Goal: Information Seeking & Learning: Learn about a topic

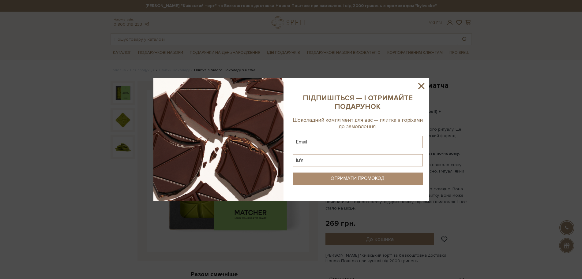
click at [425, 84] on icon at bounding box center [421, 86] width 10 height 10
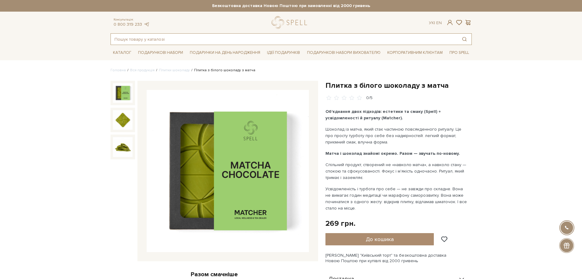
click at [442, 39] on input "text" at bounding box center [284, 39] width 346 height 11
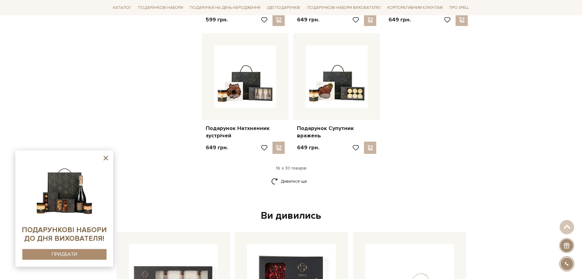
scroll to position [727, 0]
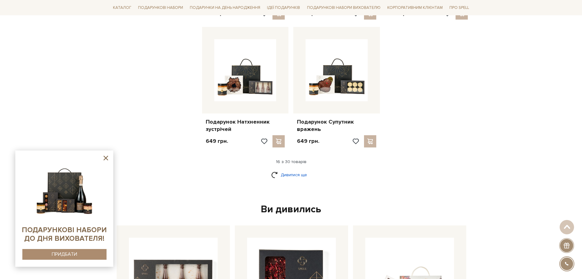
click at [286, 174] on link "Дивитися ще" at bounding box center [291, 174] width 40 height 11
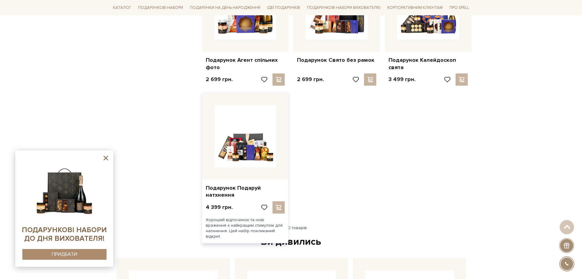
scroll to position [1300, 0]
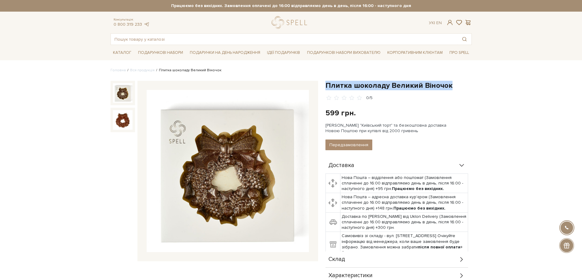
drag, startPoint x: 327, startPoint y: 84, endPoint x: 452, endPoint y: 76, distance: 125.1
copy h1 "Плитка шоколаду Великий Віночок"
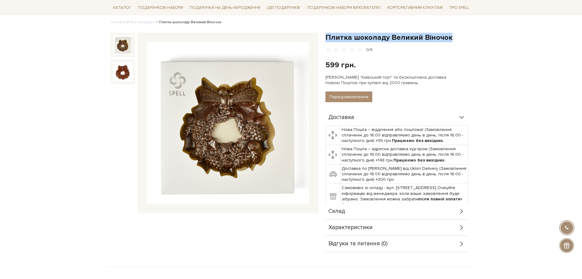
scroll to position [115, 0]
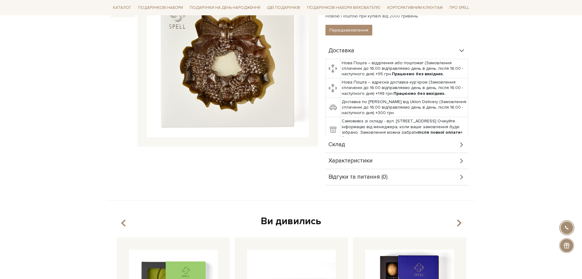
click at [342, 144] on span "Склад" at bounding box center [336, 145] width 17 height 6
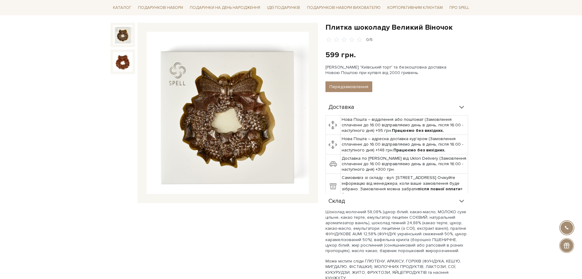
scroll to position [0, 0]
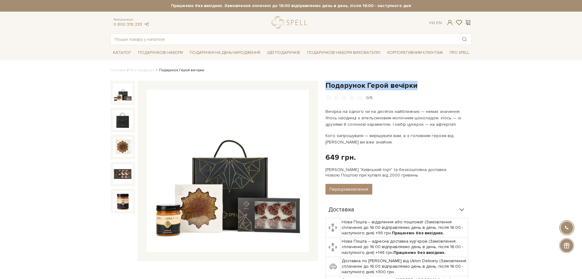
drag, startPoint x: 327, startPoint y: 85, endPoint x: 418, endPoint y: 88, distance: 91.2
click at [420, 89] on h1 "Подарунок Герой вечірки" at bounding box center [398, 85] width 146 height 9
copy h1 "Подарунок Герой вечірки"
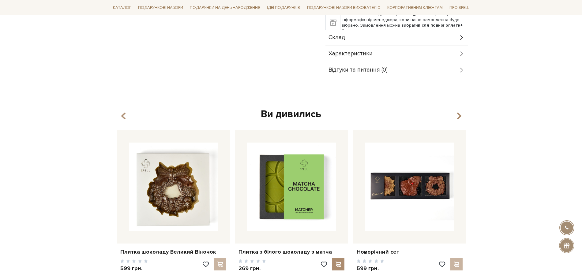
scroll to position [268, 0]
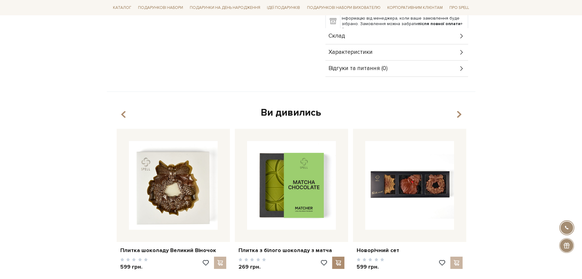
click at [337, 36] on span "Склад" at bounding box center [336, 36] width 17 height 6
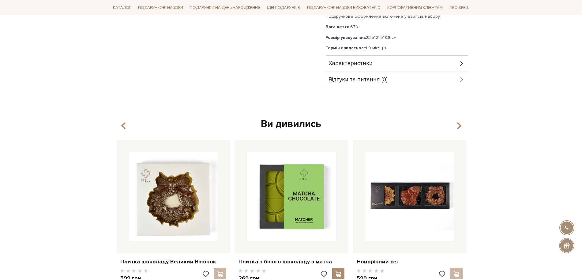
scroll to position [306, 0]
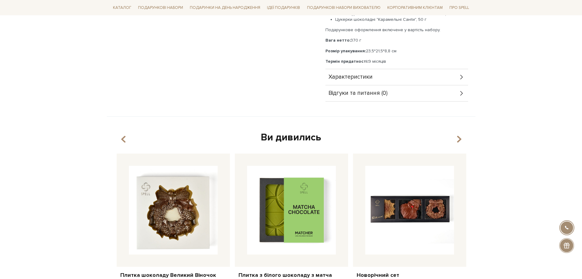
drag, startPoint x: 348, startPoint y: 40, endPoint x: 361, endPoint y: 45, distance: 13.6
click at [361, 45] on div "Солона карамель, 250 г Шоколад апельсиновий молочний "Плитка Сніжинка", 70 г Цу…" at bounding box center [396, 35] width 143 height 58
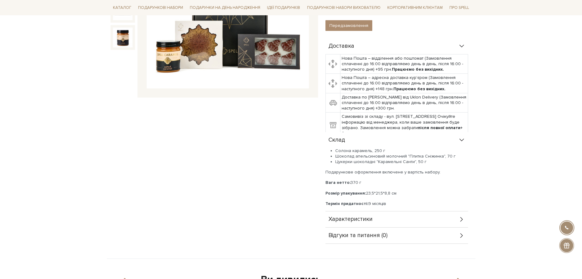
scroll to position [153, 0]
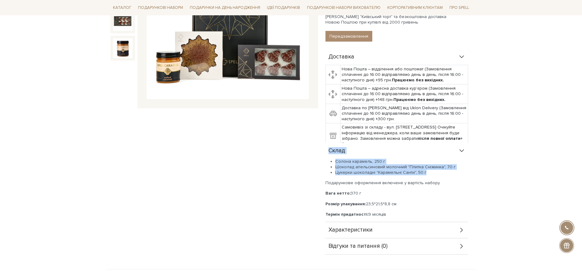
drag, startPoint x: 389, startPoint y: 168, endPoint x: 329, endPoint y: 157, distance: 61.1
click at [329, 157] on div "Склад Солона карамель, 250 г Шоколад апельсиновий молочний "Плитка Сніжинка", 7…" at bounding box center [396, 182] width 143 height 79
copy div "Склад Солона карамель, 250 г Шоколад апельсиновий молочний "Плитка Сніжинка", 7…"
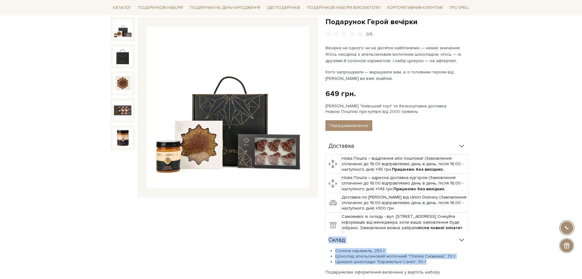
scroll to position [0, 0]
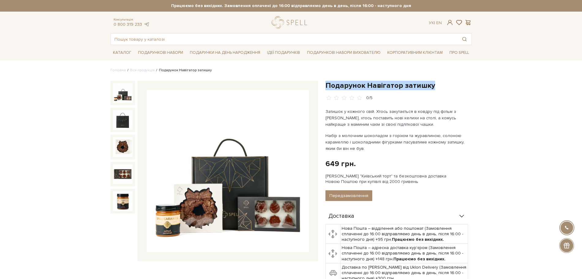
drag, startPoint x: 326, startPoint y: 85, endPoint x: 431, endPoint y: 80, distance: 105.7
copy h1 "Подарунок Навігатор затишку"
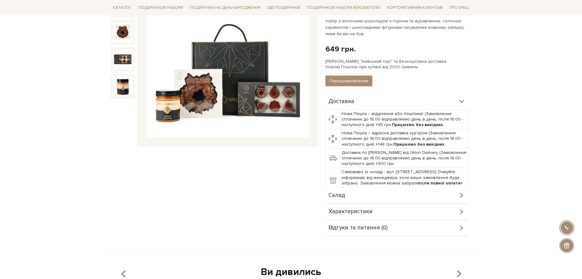
click at [345, 196] on div "Склад" at bounding box center [396, 196] width 143 height 16
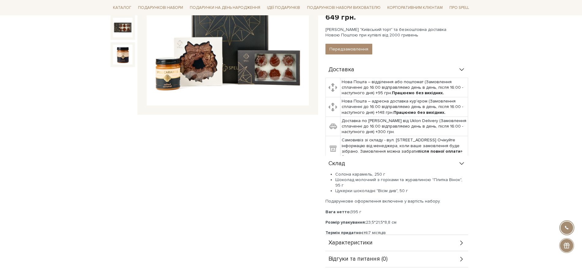
scroll to position [229, 0]
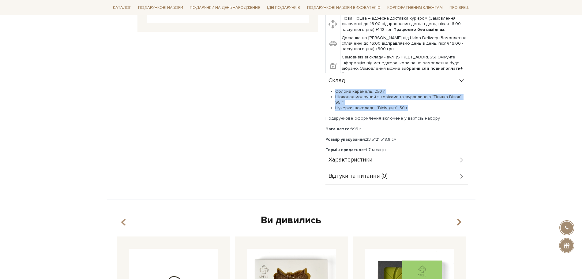
drag, startPoint x: 411, startPoint y: 103, endPoint x: 328, endPoint y: 90, distance: 84.0
click at [328, 90] on ul "Солона карамель, 250 г Шоколад молочний з горіхами та журавлиною "Плитка Вінок"…" at bounding box center [396, 100] width 143 height 22
copy ul "Солона карамель, 250 г Шоколад молочний з горіхами та журавлиною "Плитка Вінок"…"
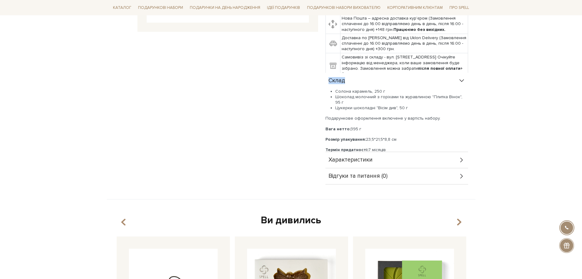
drag, startPoint x: 349, startPoint y: 82, endPoint x: 324, endPoint y: 79, distance: 24.7
click at [324, 79] on div "Подарунок Навігатор затишку 0/5 Затишок у кожного свій. Хтось закутається в ков…" at bounding box center [399, 17] width 154 height 333
copy span "Склад"
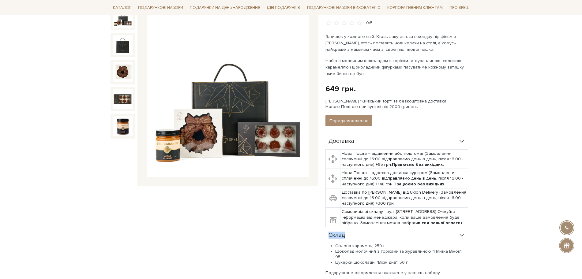
scroll to position [153, 0]
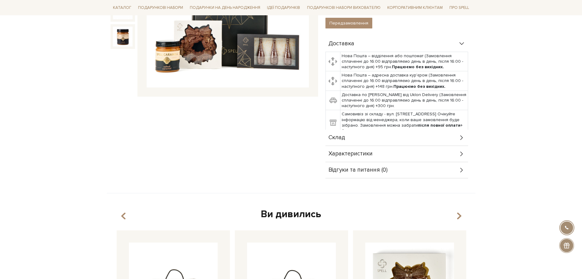
scroll to position [229, 0]
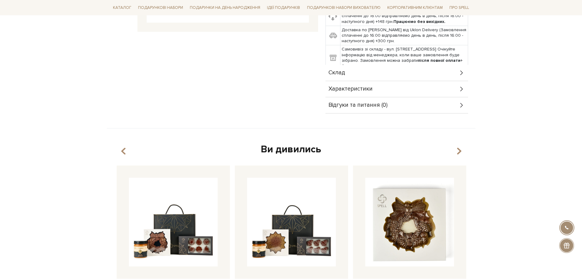
drag, startPoint x: 349, startPoint y: 72, endPoint x: 351, endPoint y: 76, distance: 4.7
click at [349, 73] on div "Склад" at bounding box center [396, 73] width 143 height 16
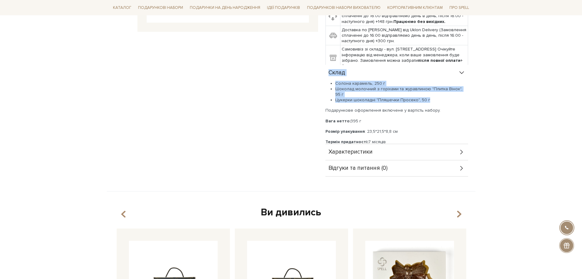
drag, startPoint x: 426, startPoint y: 92, endPoint x: 330, endPoint y: 71, distance: 98.7
click at [330, 71] on div "Склад Солона карамель, 250 г Шоколад молочний з горіхами та журавлиною "Плитка …" at bounding box center [396, 104] width 143 height 79
copy div "Склад Солона карамель, 250 г Шоколад молочний з горіхами та журавлиною "Плитка …"
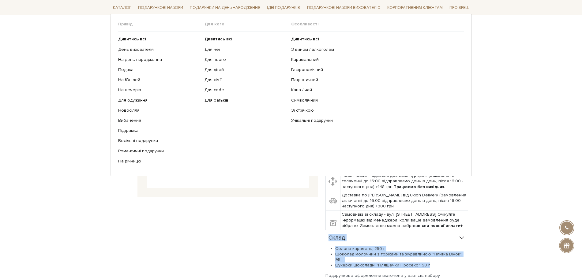
scroll to position [0, 0]
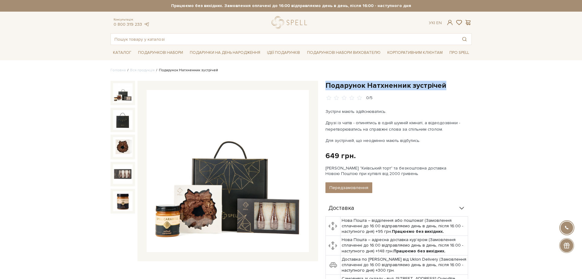
drag, startPoint x: 328, startPoint y: 84, endPoint x: 448, endPoint y: 83, distance: 119.9
click at [449, 81] on h1 "Подарунок Натхненник зустрічей" at bounding box center [398, 85] width 146 height 9
copy h1 "Подарунок Натхненник зустрічей"
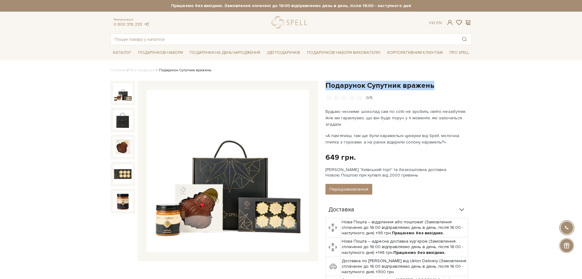
drag, startPoint x: 325, startPoint y: 87, endPoint x: 435, endPoint y: 86, distance: 110.8
click at [435, 86] on div "Подарунок Супутник вражень 0/5 Будьмо чесними: шоколад сам по собі не зробить с…" at bounding box center [399, 213] width 154 height 264
copy h1 "Подарунок Супутник вражень"
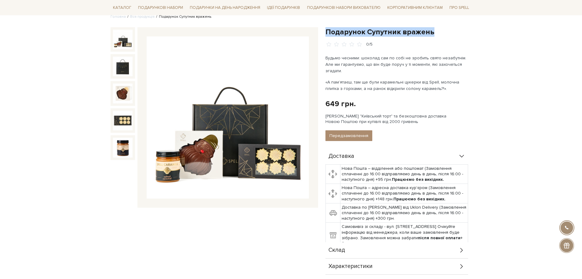
scroll to position [115, 0]
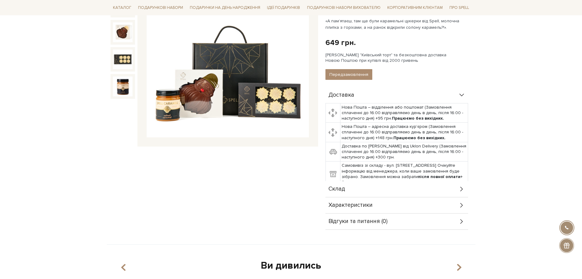
click at [343, 186] on span "Склад" at bounding box center [336, 189] width 17 height 6
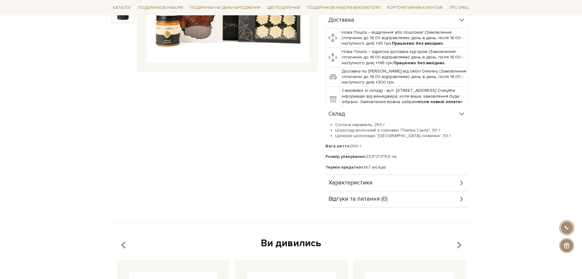
scroll to position [191, 0]
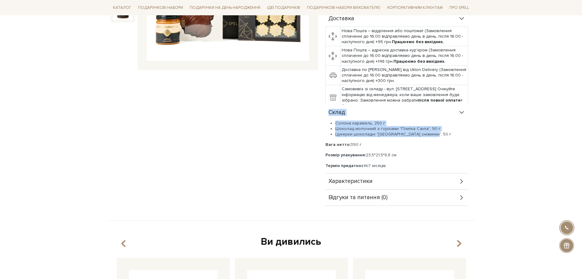
drag, startPoint x: 433, startPoint y: 129, endPoint x: 326, endPoint y: 105, distance: 109.6
click at [326, 105] on div "Склад Солона карамель, 250 г Шоколад молочний з горіхами "Плитка Санта", 90 г Ц…" at bounding box center [396, 139] width 143 height 69
copy div "Склад Солона карамель, 250 г Шоколад молочний з горіхами "Плитка Санта", 90 г Ц…"
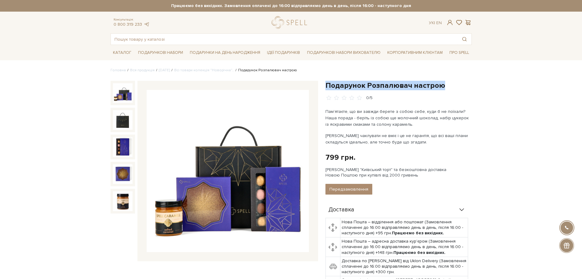
drag, startPoint x: 328, startPoint y: 84, endPoint x: 445, endPoint y: 85, distance: 116.9
click at [445, 85] on h1 "Подарунок Розпалювач настрою" at bounding box center [398, 85] width 146 height 9
copy h1 "Подарунок Розпалювач настрою"
click at [122, 92] on img at bounding box center [123, 93] width 20 height 20
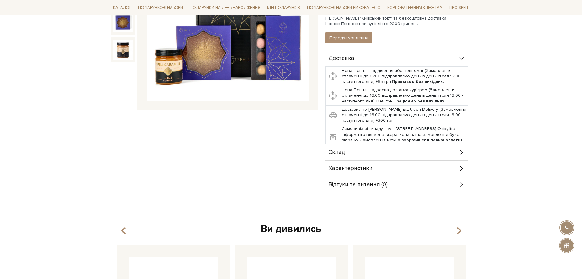
scroll to position [153, 0]
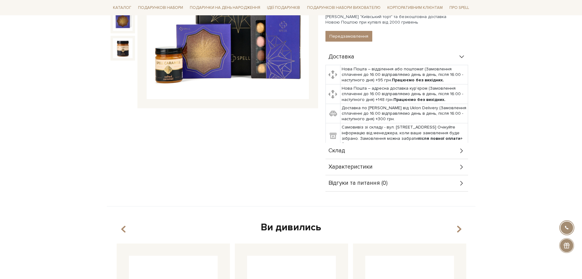
click at [337, 153] on span "Склад" at bounding box center [336, 151] width 17 height 6
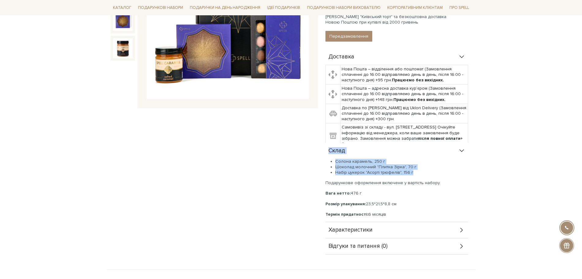
drag, startPoint x: 412, startPoint y: 171, endPoint x: 322, endPoint y: 154, distance: 91.8
click at [322, 154] on div "Подарунок Розпалювач настрою 0/5 Пам’ятаєте, що ви завжди берете з собою себе, …" at bounding box center [399, 91] width 154 height 327
copy div "Склад Солона карамель, 250 г Шоколад молочний "Плитка Зірка", 70 г Набір цукеро…"
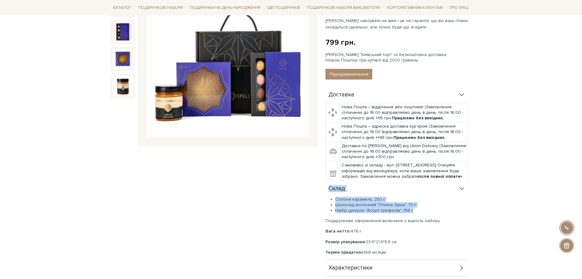
scroll to position [115, 0]
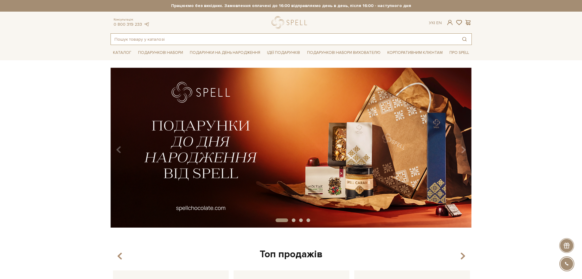
click at [132, 41] on input "text" at bounding box center [284, 39] width 346 height 11
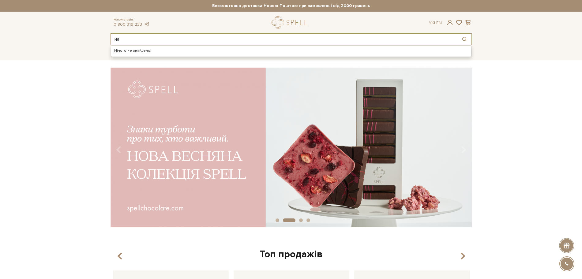
type input "н"
type input "у"
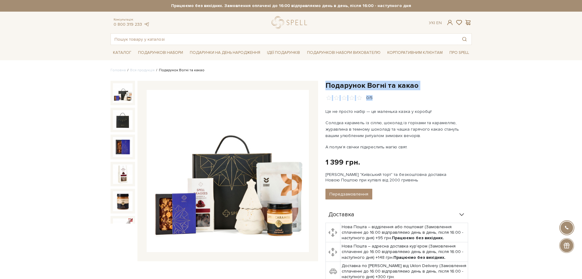
drag, startPoint x: 326, startPoint y: 86, endPoint x: 422, endPoint y: 91, distance: 96.2
click at [422, 91] on div "Подарунок Вогні та какао 0/5" at bounding box center [398, 91] width 146 height 20
click at [421, 87] on h1 "Подарунок Вогні та какао" at bounding box center [398, 85] width 146 height 9
drag, startPoint x: 422, startPoint y: 86, endPoint x: 326, endPoint y: 84, distance: 96.4
click at [326, 84] on h1 "Подарунок Вогні та какао" at bounding box center [398, 85] width 146 height 9
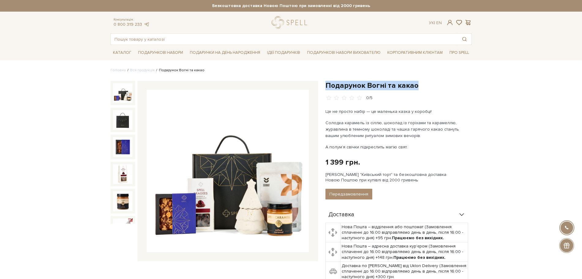
copy h1 "Подарунок Вогні та какао"
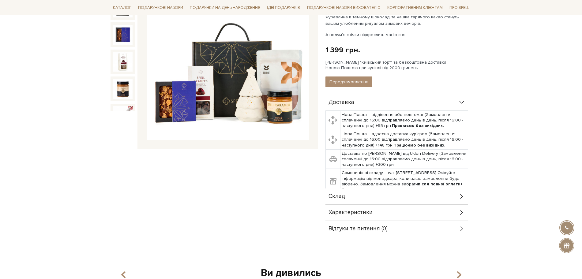
scroll to position [115, 0]
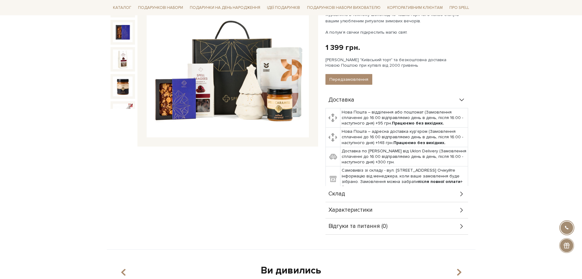
click at [353, 190] on div "Склад" at bounding box center [396, 194] width 143 height 16
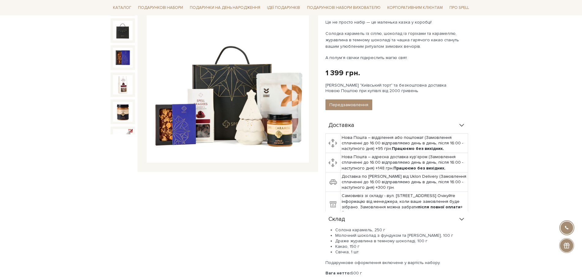
scroll to position [153, 0]
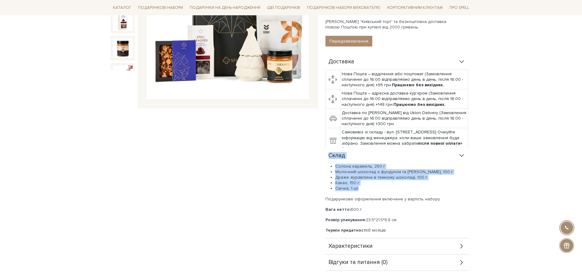
drag, startPoint x: 358, startPoint y: 186, endPoint x: 328, endPoint y: 156, distance: 42.2
click at [328, 156] on div "Склад Солона карамель, 250 г Молочний шоколад з фундуком та солоною карамеллю, …" at bounding box center [396, 193] width 143 height 91
copy div "Склад Солона карамель, 250 г Молочний шоколад з фундуком та солоною карамеллю, …"
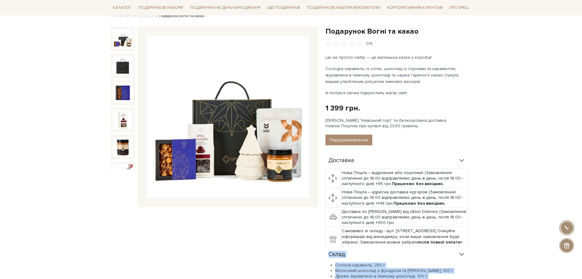
scroll to position [38, 0]
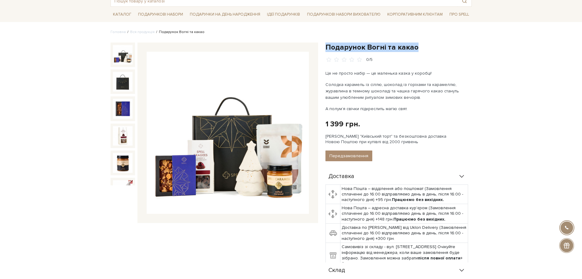
drag, startPoint x: 419, startPoint y: 48, endPoint x: 336, endPoint y: 48, distance: 83.5
click at [329, 45] on h1 "Подарунок Вогні та какао" at bounding box center [398, 47] width 146 height 9
drag, startPoint x: 336, startPoint y: 48, endPoint x: 328, endPoint y: 48, distance: 7.6
click at [328, 48] on h1 "Подарунок Вогні та какао" at bounding box center [398, 47] width 146 height 9
drag, startPoint x: 325, startPoint y: 46, endPoint x: 417, endPoint y: 48, distance: 92.1
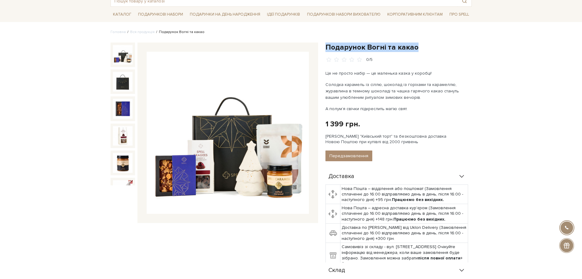
click at [417, 48] on h1 "Подарунок Вогні та какао" at bounding box center [398, 47] width 146 height 9
copy h1 "Подарунок Вогні та какао"
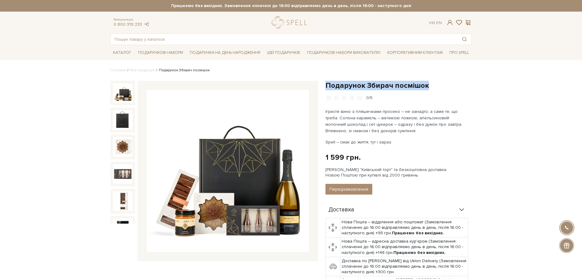
drag, startPoint x: 326, startPoint y: 86, endPoint x: 433, endPoint y: 84, distance: 106.2
click at [433, 84] on h1 "Подарунок Збирач посмішок" at bounding box center [398, 85] width 146 height 9
copy h1 "Подарунок Збирач посмішок"
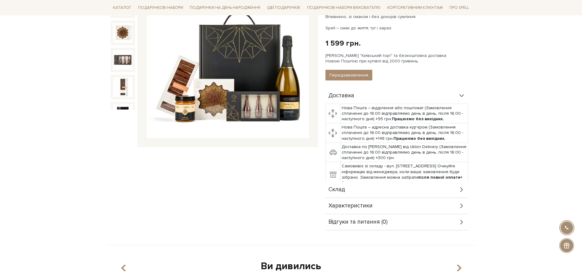
scroll to position [115, 0]
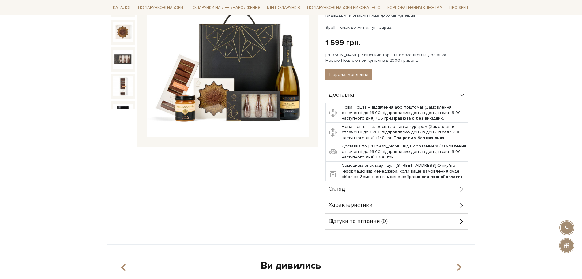
click at [342, 188] on span "Склад" at bounding box center [336, 189] width 17 height 6
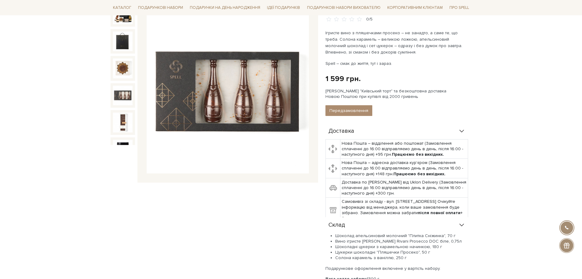
scroll to position [0, 0]
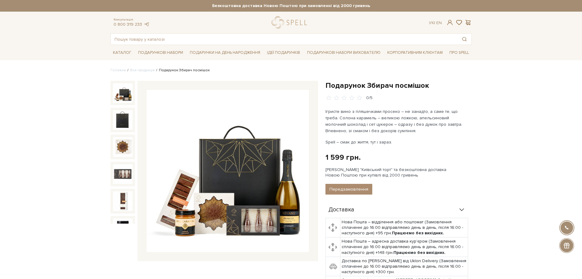
click at [128, 91] on img at bounding box center [123, 93] width 20 height 20
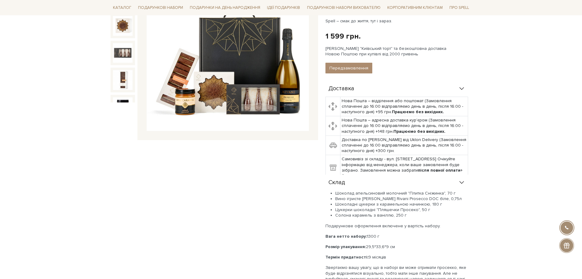
scroll to position [191, 0]
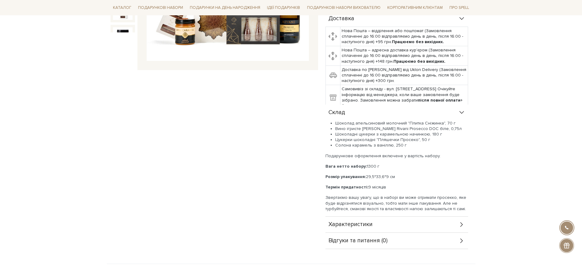
drag, startPoint x: 408, startPoint y: 146, endPoint x: 326, endPoint y: 114, distance: 87.6
click at [326, 114] on div "Склад Шоколад апельсиновий молочний "Плитка Сніжинка", 70 г Вино ігристе [PERSO…" at bounding box center [396, 161] width 143 height 112
copy div "Склад Шоколад апельсиновий молочний "Плитка Сніжинка", 70 г Вино ігристе [PERSO…"
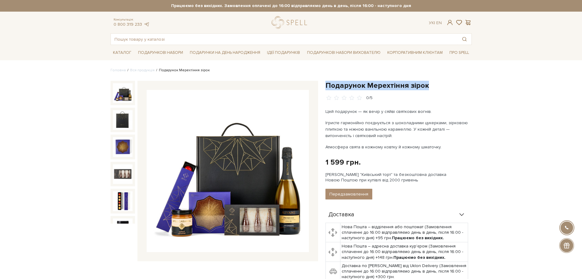
drag, startPoint x: 326, startPoint y: 84, endPoint x: 424, endPoint y: 81, distance: 97.9
click at [424, 81] on h1 "Подарунок Мерехтіння зірок" at bounding box center [398, 85] width 146 height 9
copy h1 "Подарунок Мерехтіння зірок"
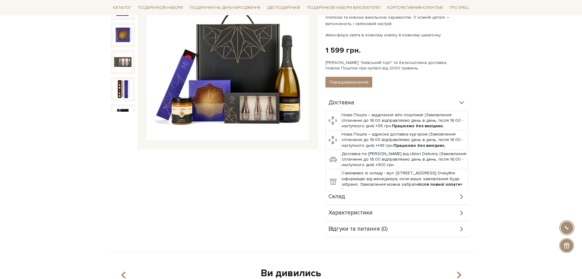
scroll to position [115, 0]
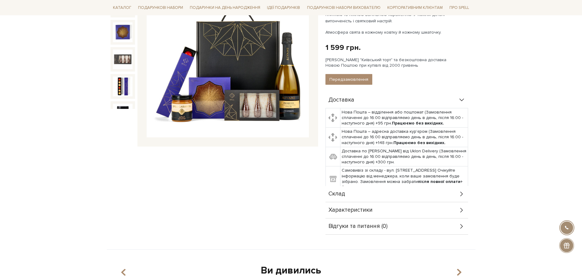
click at [355, 197] on div "Склад" at bounding box center [396, 194] width 143 height 16
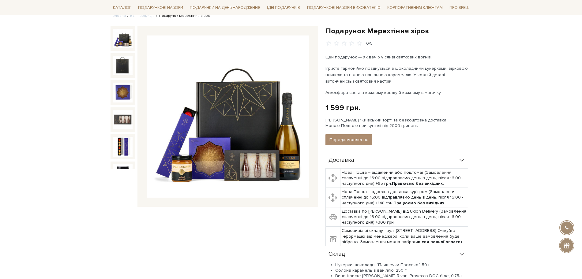
scroll to position [153, 0]
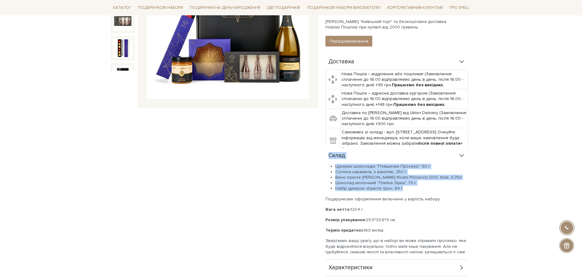
drag, startPoint x: 404, startPoint y: 189, endPoint x: 327, endPoint y: 159, distance: 82.6
click at [328, 159] on div "Склад Цукерки шоколадні "Пляшечки Просеко", 50 г Солона карамель з ваніллю, 250…" at bounding box center [396, 204] width 143 height 112
copy div "Склад Цукерки шоколадні "Пляшечки Просеко", 50 г Солона карамель з ваніллю, 250…"
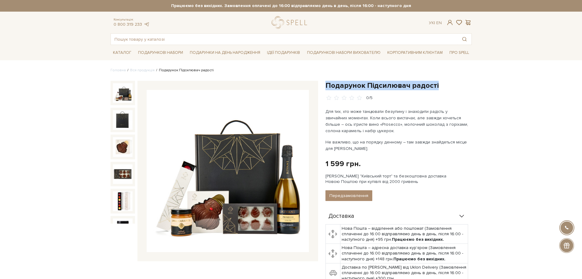
drag, startPoint x: 325, startPoint y: 85, endPoint x: 436, endPoint y: 87, distance: 110.5
click at [436, 87] on h1 "Подарунок Підсилювач радості" at bounding box center [398, 85] width 146 height 9
copy h1 "Подарунок Підсилювач радості"
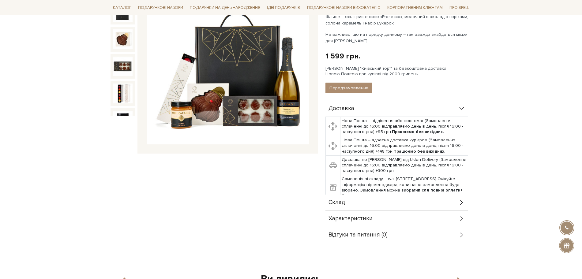
scroll to position [153, 0]
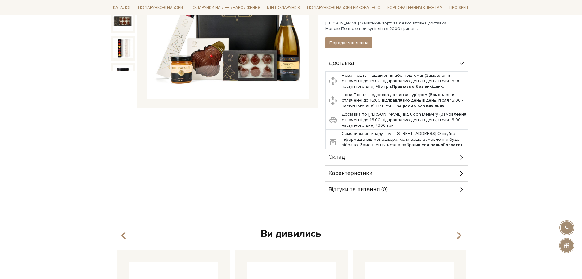
click at [338, 155] on span "Склад" at bounding box center [336, 158] width 17 height 6
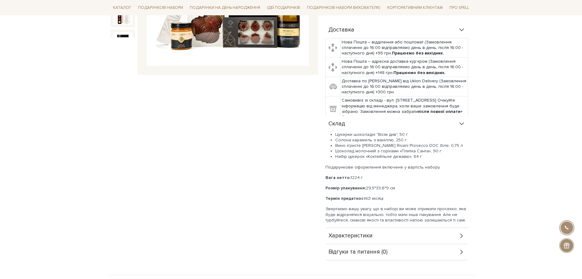
scroll to position [191, 0]
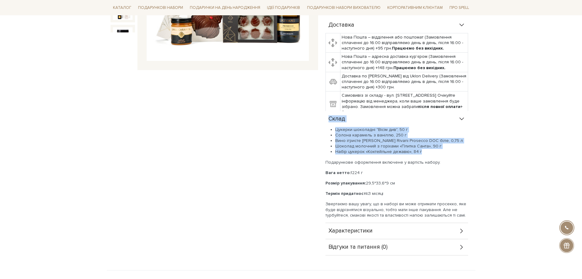
drag, startPoint x: 420, startPoint y: 153, endPoint x: 329, endPoint y: 117, distance: 98.1
click at [329, 117] on div "Склад Цукерки шоколадні "Вісім див", 50 г Солона карамель з ваніллю, 250 г Вино…" at bounding box center [396, 167] width 143 height 112
copy div "Склад Цукерки шоколадні "Вісім див", 50 г Солона карамель з ваніллю, 250 г Вино…"
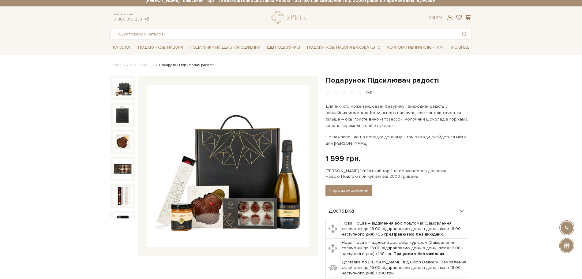
scroll to position [0, 0]
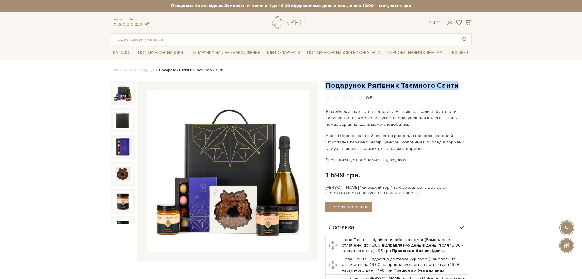
drag, startPoint x: 326, startPoint y: 84, endPoint x: 458, endPoint y: 80, distance: 132.2
copy h1 "Подарунок Рятівник Таємного Санти"
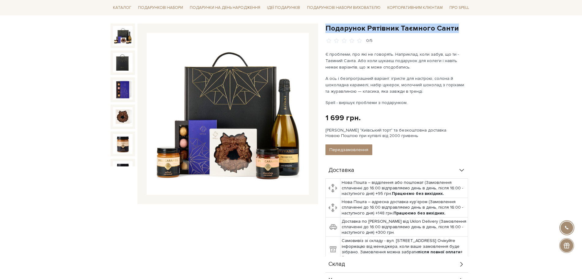
scroll to position [115, 0]
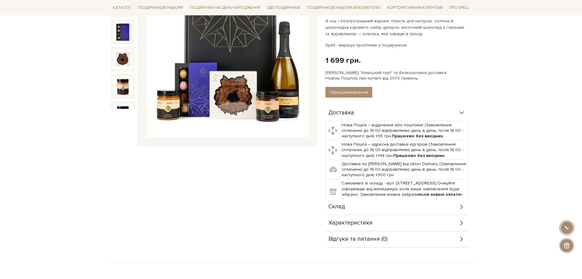
click at [348, 207] on div "Склад" at bounding box center [396, 207] width 143 height 16
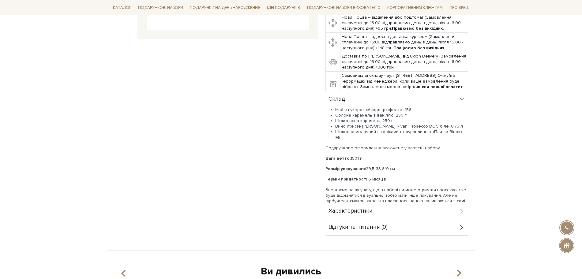
scroll to position [229, 0]
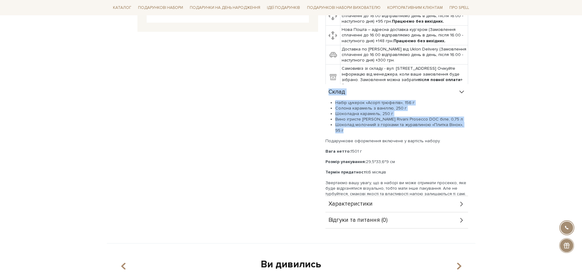
drag, startPoint x: 470, startPoint y: 124, endPoint x: 330, endPoint y: 95, distance: 143.2
click at [330, 95] on div "Доставка Нова Пошта – відділення або поштомат (Замовлення сплаченні до 16:00 ві…" at bounding box center [398, 109] width 146 height 238
copy div "Склад Набір цукерок «Асорті трюфелів», 156 г Солона карамель з ваніллю, 250 г Ш…"
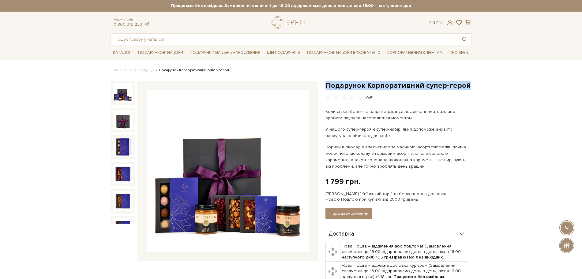
drag, startPoint x: 324, startPoint y: 85, endPoint x: 472, endPoint y: 86, distance: 147.8
click at [472, 86] on div "Подарунок Корпоративний супер-герой 0/5 Коли справ безліч, а задачі здаються не…" at bounding box center [399, 225] width 154 height 288
copy h1 "Подарунок Корпоративний супер-герой"
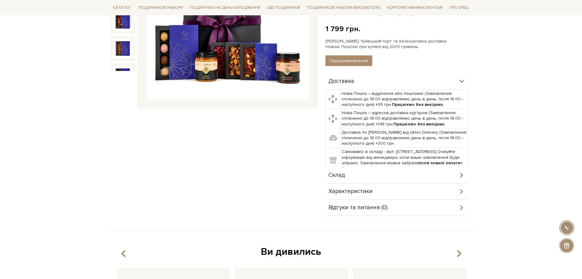
scroll to position [153, 0]
click at [368, 177] on div "Склад" at bounding box center [396, 175] width 143 height 16
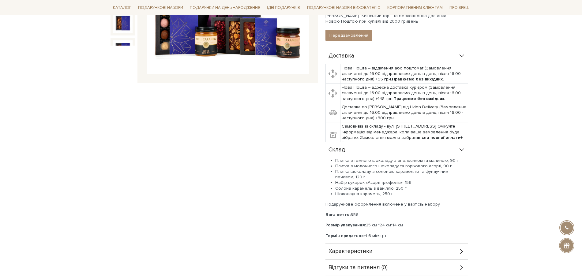
scroll to position [191, 0]
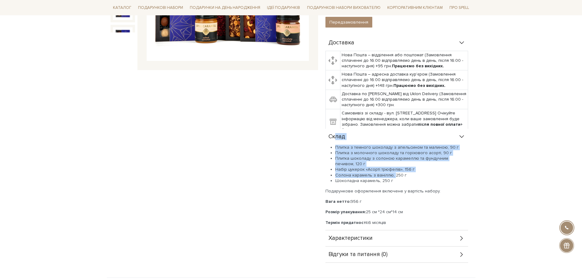
drag, startPoint x: 393, startPoint y: 177, endPoint x: 355, endPoint y: 158, distance: 43.0
click at [335, 143] on div "Склад Плитка з темного шоколаду з апельсином та малиною, 90 г Плитка з молочног…" at bounding box center [396, 180] width 143 height 102
click at [357, 159] on li "Плитка шоколаду з солоною карамеллю та фундучним печивом, 120 г" at bounding box center [401, 161] width 133 height 11
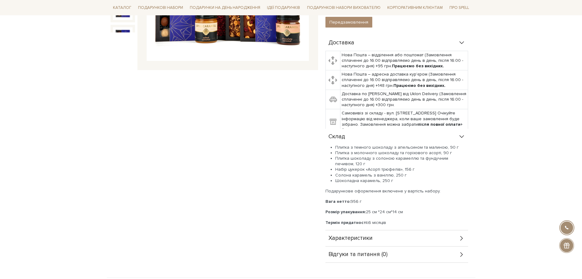
click at [398, 178] on li "Солона карамель з ваніллю, 250 г" at bounding box center [401, 176] width 133 height 6
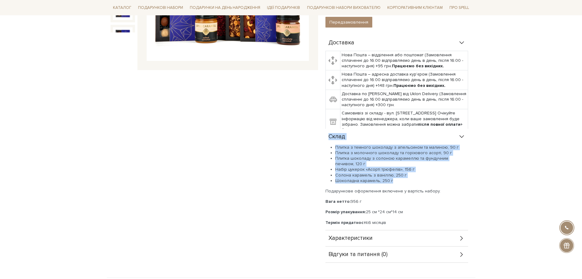
drag, startPoint x: 400, startPoint y: 181, endPoint x: 326, endPoint y: 141, distance: 85.0
click at [326, 141] on div "Склад Плитка з темного шоколаду з апельсином та малиною, 90 г Плитка з молочног…" at bounding box center [396, 180] width 143 height 102
copy div "Склад Плитка з темного шоколаду з апельсином та малиною, 90 г Плитка з молочног…"
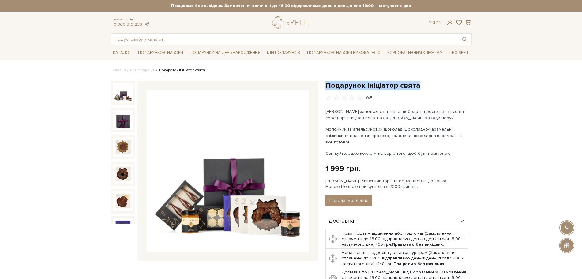
drag, startPoint x: 326, startPoint y: 86, endPoint x: 419, endPoint y: 84, distance: 92.4
click at [419, 84] on h1 "Подарунок Ініціатор свята" at bounding box center [398, 85] width 146 height 9
copy h1 "Подарунок Ініціатор свята"
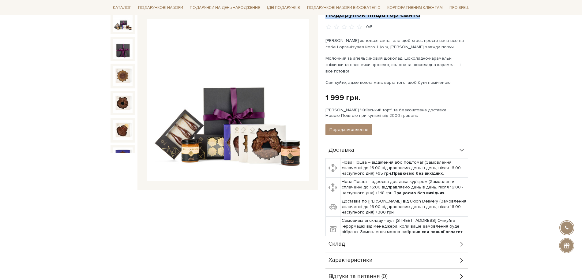
scroll to position [115, 0]
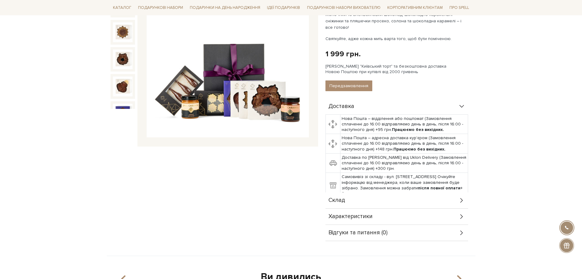
click at [341, 198] on span "Склад" at bounding box center [336, 201] width 17 height 6
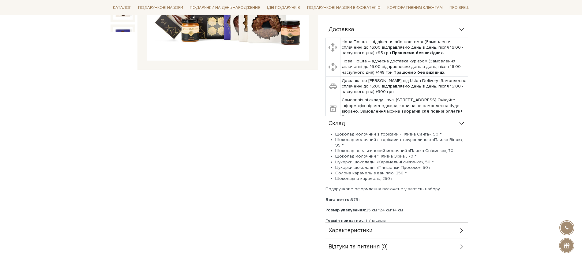
scroll to position [229, 0]
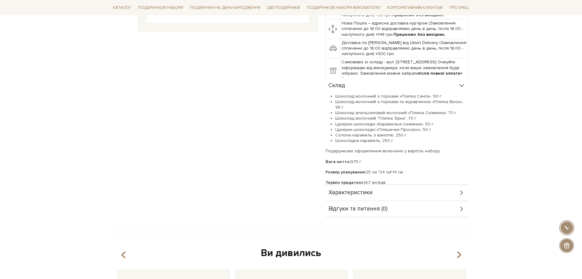
drag, startPoint x: 397, startPoint y: 131, endPoint x: 322, endPoint y: 87, distance: 87.1
click at [326, 83] on div "Склад Шоколад молочний з горіхами «Плитка Санта», 90 г Шоколад молочний з горіх…" at bounding box center [396, 131] width 143 height 107
copy div "Склад Шоколад молочний з горіхами «Плитка Санта», 90 г Шоколад молочний з горіх…"
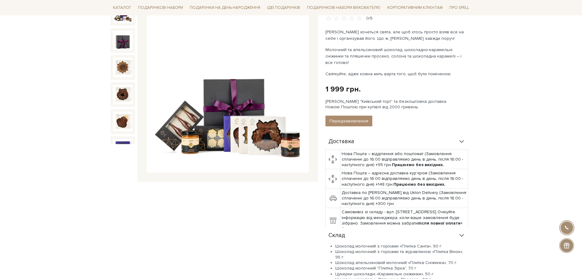
scroll to position [76, 0]
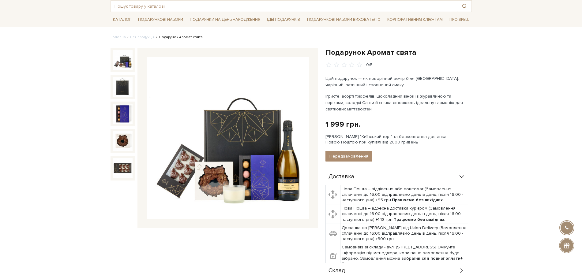
scroll to position [153, 0]
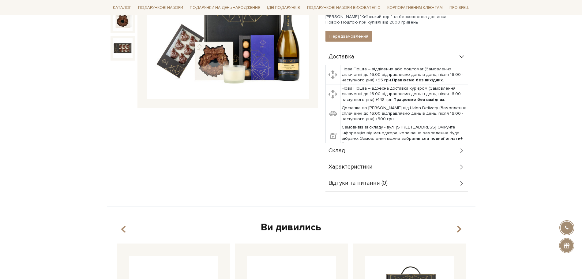
click at [338, 154] on div "Склад" at bounding box center [396, 151] width 143 height 16
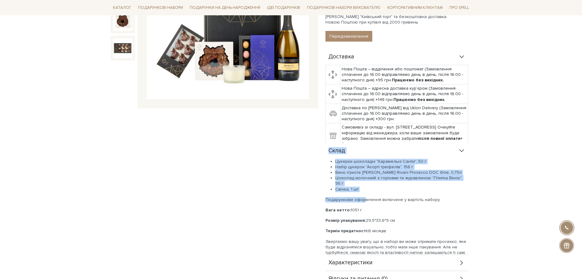
drag, startPoint x: 348, startPoint y: 181, endPoint x: 337, endPoint y: 167, distance: 17.7
click at [326, 152] on div "Склад Цукерки шоколадні "Карамельні Санти", 50 г Набір цукерок "Асорті трюфелів…" at bounding box center [396, 199] width 143 height 112
drag, startPoint x: 337, startPoint y: 168, endPoint x: 344, endPoint y: 171, distance: 6.8
click at [337, 168] on li "Набір цукерок "Асорті трюфелів", 156 г" at bounding box center [401, 167] width 133 height 6
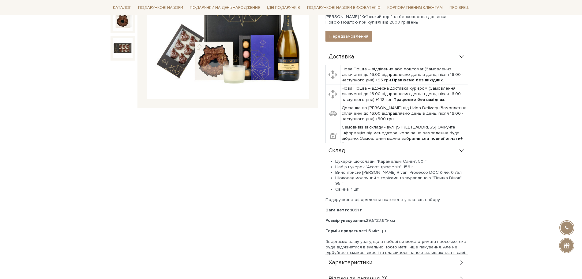
drag, startPoint x: 311, startPoint y: 173, endPoint x: 342, endPoint y: 175, distance: 31.8
click at [313, 173] on div "Подарунок Аромат свята 0/5" at bounding box center [214, 107] width 215 height 359
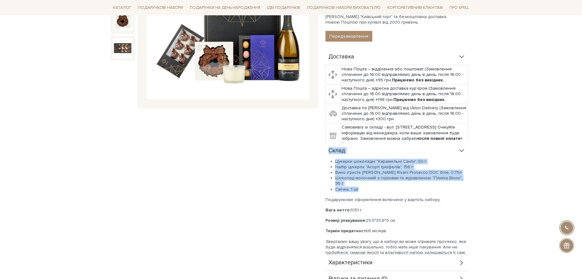
drag, startPoint x: 359, startPoint y: 182, endPoint x: 324, endPoint y: 152, distance: 46.0
click at [324, 152] on div "Подарунок Аромат свята 0/5 Цей подарунок — як новорічний вечір біля ялинки: чар…" at bounding box center [399, 107] width 154 height 359
copy div "Склад Цукерки шоколадні "Карамельні Санти", 50 г Набір цукерок "Асорті трюфелів…"
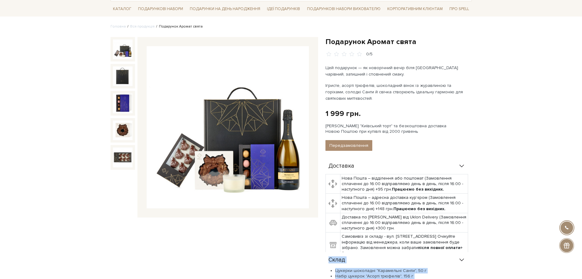
scroll to position [38, 0]
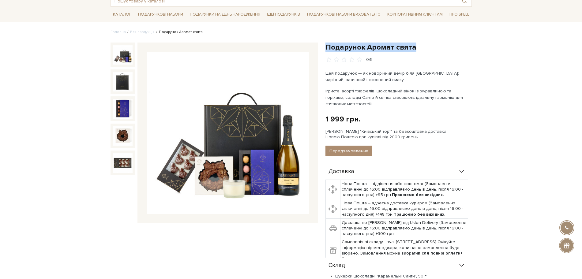
drag, startPoint x: 327, startPoint y: 47, endPoint x: 415, endPoint y: 48, distance: 87.5
click at [415, 48] on h1 "Подарунок Аромат свята" at bounding box center [398, 47] width 146 height 9
copy h1 "Подарунок Аромат свята"
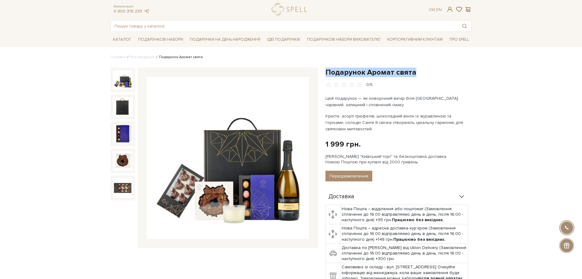
scroll to position [0, 0]
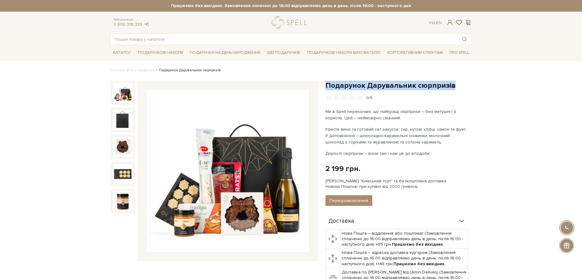
drag, startPoint x: 326, startPoint y: 86, endPoint x: 453, endPoint y: 87, distance: 126.7
click at [453, 87] on h1 "Подарунок Дарувальник сюрпризів" at bounding box center [398, 85] width 146 height 9
copy h1 "Подарунок Дарувальник сюрпризів"
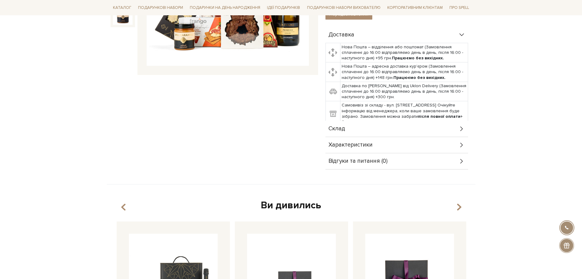
scroll to position [191, 0]
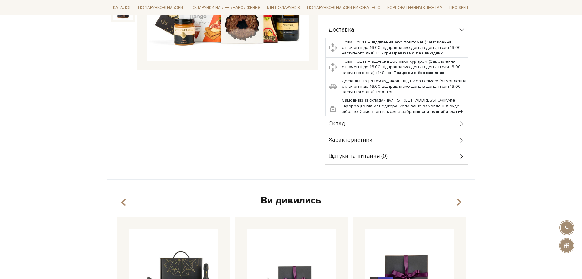
click at [348, 123] on div "Склад" at bounding box center [396, 124] width 143 height 16
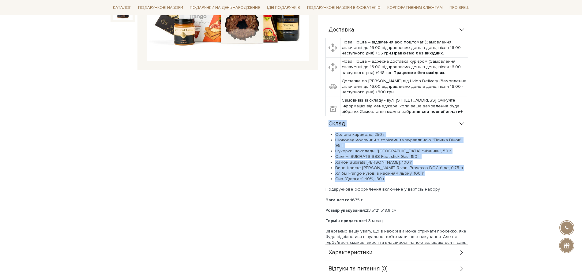
drag, startPoint x: 382, startPoint y: 174, endPoint x: 325, endPoint y: 125, distance: 75.1
click at [325, 125] on div "Подарунок Дарувальник сюрпризів 0/5 Ми в Spell переконані, що найкращі сюрпризи…" at bounding box center [399, 84] width 154 height 388
copy div "Склад Солона карамель, 250 г Шоколад молочний з горіхами та журавлиною "Плитка …"
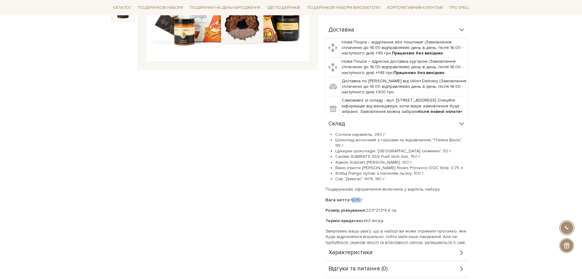
drag, startPoint x: 349, startPoint y: 194, endPoint x: 358, endPoint y: 195, distance: 9.2
click at [358, 197] on p "Вага нетто: 1675 г" at bounding box center [396, 200] width 143 height 6
copy p "1675"
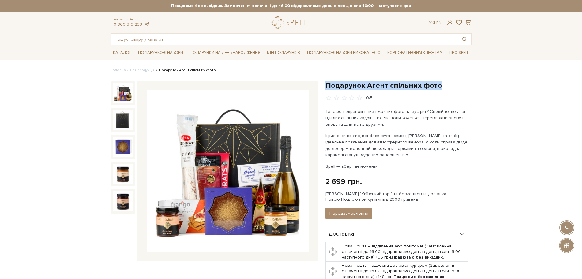
drag, startPoint x: 326, startPoint y: 87, endPoint x: 440, endPoint y: 82, distance: 113.3
click at [440, 81] on h1 "Подарунок Агент спільних фото" at bounding box center [398, 85] width 146 height 9
copy h1 "Подарунок Агент спільних фото"
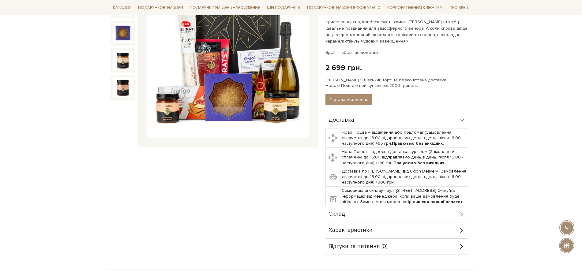
scroll to position [115, 0]
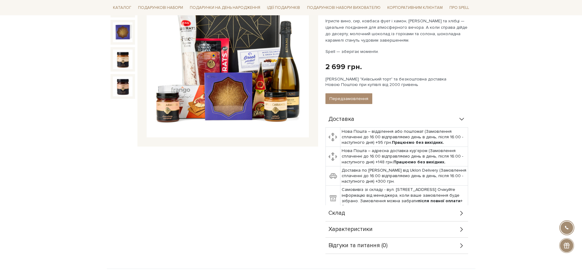
drag, startPoint x: 357, startPoint y: 222, endPoint x: 348, endPoint y: 213, distance: 12.6
click at [353, 217] on div "Доставка Нова Пошта – відділення або поштомат (Замовлення сплаченні до 16:00 ві…" at bounding box center [398, 182] width 146 height 143
click at [348, 212] on div "Склад" at bounding box center [396, 213] width 143 height 16
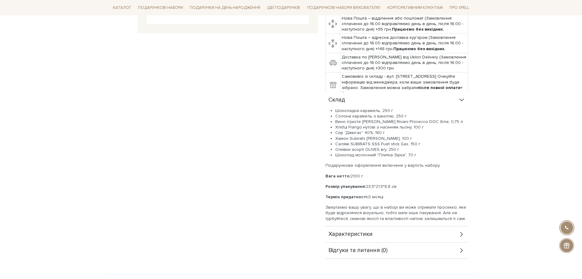
scroll to position [229, 0]
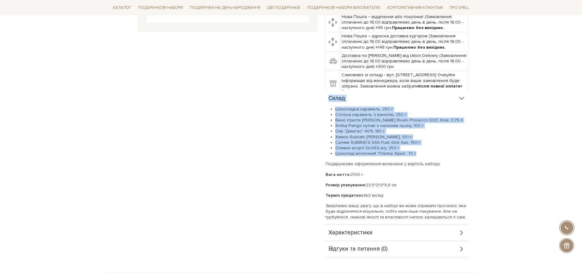
drag, startPoint x: 420, startPoint y: 153, endPoint x: 323, endPoint y: 101, distance: 109.9
click at [323, 101] on div "Подарунок Агент спільних фото 0/5 Телефон екраном вниз і жодних фото на зустріч…" at bounding box center [399, 54] width 154 height 406
copy div "Склад Шоколадна карамель, 250 г Солона карамель з ваніллю, 250 г Вино ігристе S…"
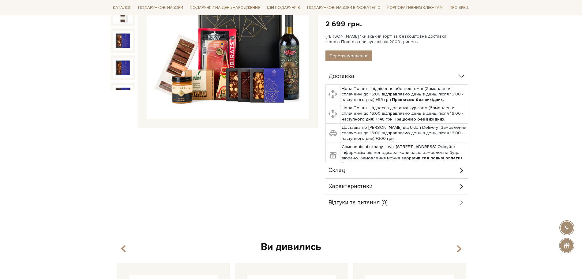
scroll to position [229, 0]
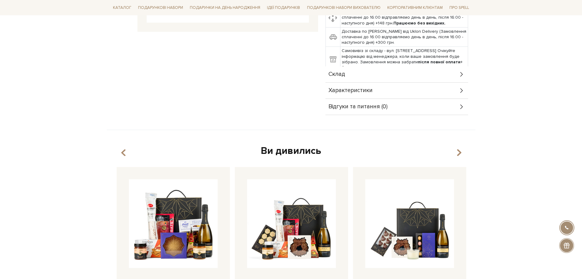
click at [340, 70] on div "Склад" at bounding box center [396, 74] width 143 height 16
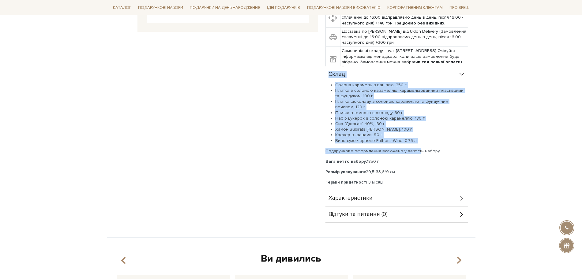
drag, startPoint x: 415, startPoint y: 143, endPoint x: 325, endPoint y: 79, distance: 111.3
click at [325, 79] on div "Подарунок Свято без рамок 0/5 Класика смаку, яка дарує відчуття справжнього зад…" at bounding box center [399, 36] width 154 height 371
copy div "Склад Солона карамель з ваніллю, 250 г Плитка з солоною карамеллю, карамелізова…"
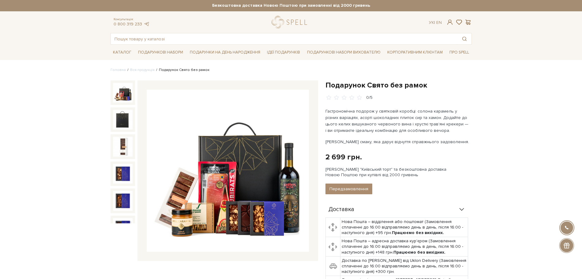
scroll to position [0, 0]
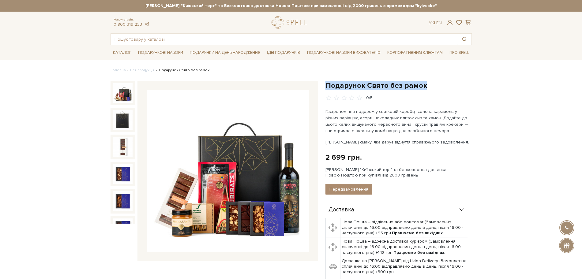
drag, startPoint x: 326, startPoint y: 84, endPoint x: 426, endPoint y: 88, distance: 99.5
click at [426, 88] on h1 "Подарунок Свято без рамок" at bounding box center [398, 85] width 146 height 9
copy h1 "Подарунок Свято без рамок"
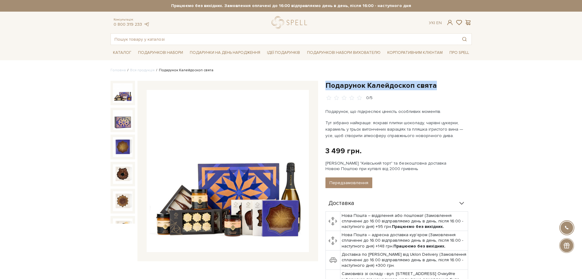
drag, startPoint x: 326, startPoint y: 83, endPoint x: 440, endPoint y: 85, distance: 114.4
click at [440, 85] on h1 "Подарунок Калейдоскоп свята" at bounding box center [398, 85] width 146 height 9
copy h1 "Подарунок Калейдоскоп свята"
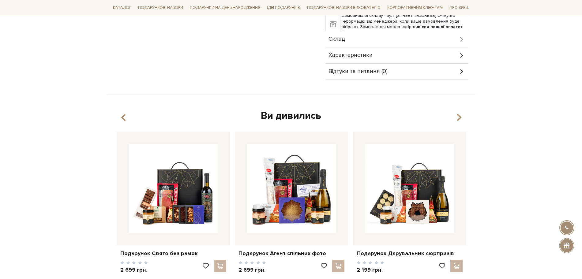
scroll to position [191, 0]
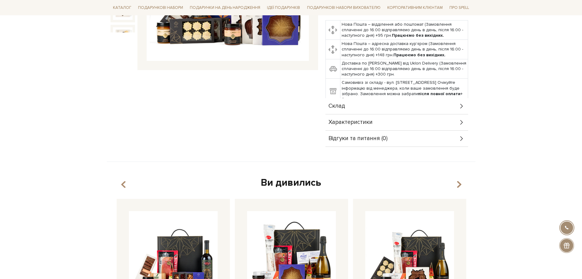
click at [350, 105] on div "Склад" at bounding box center [396, 106] width 143 height 16
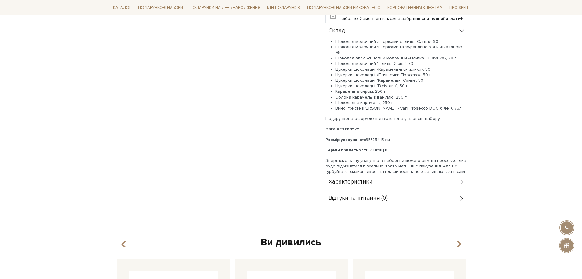
scroll to position [268, 0]
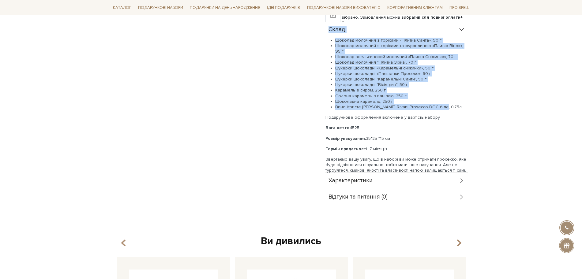
drag, startPoint x: 434, startPoint y: 101, endPoint x: 330, endPoint y: 36, distance: 122.6
click at [330, 33] on div "Склад Шоколад молочний з горіхами «Плитка Санта», 90 г Шоколад молочний з горіх…" at bounding box center [396, 97] width 143 height 151
copy div "Склад Шоколад молочний з горіхами «Плитка Санта», 90 г Шоколад молочний з горіх…"
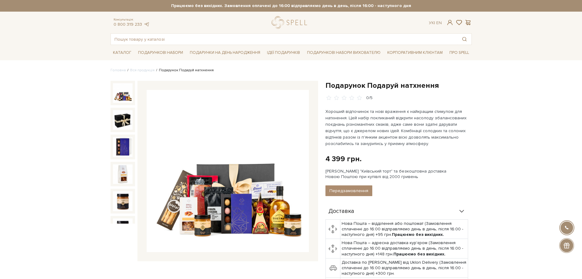
drag, startPoint x: 324, startPoint y: 86, endPoint x: 327, endPoint y: 85, distance: 3.1
click at [327, 85] on div "Подарунок Подаруй натхнення 0/5 4 399 грн. Оплата частинами: Немає в наявності" at bounding box center [399, 213] width 154 height 265
